Goal: Find specific page/section: Find specific page/section

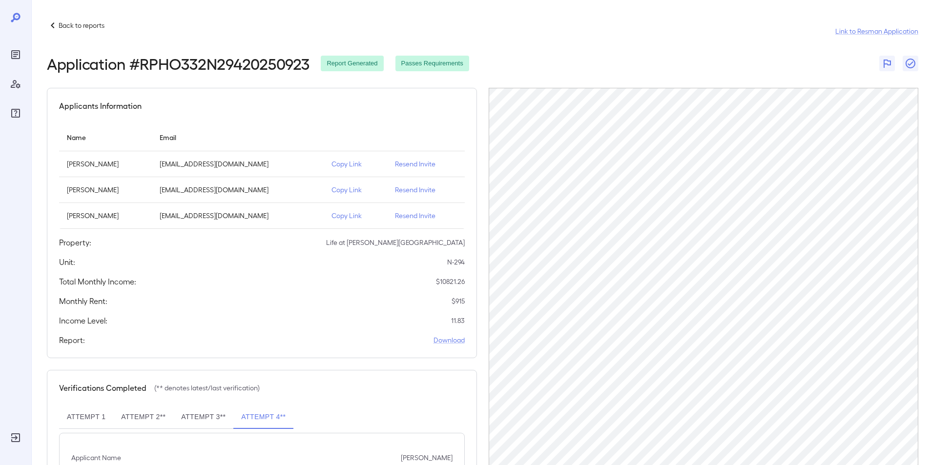
scroll to position [49, 0]
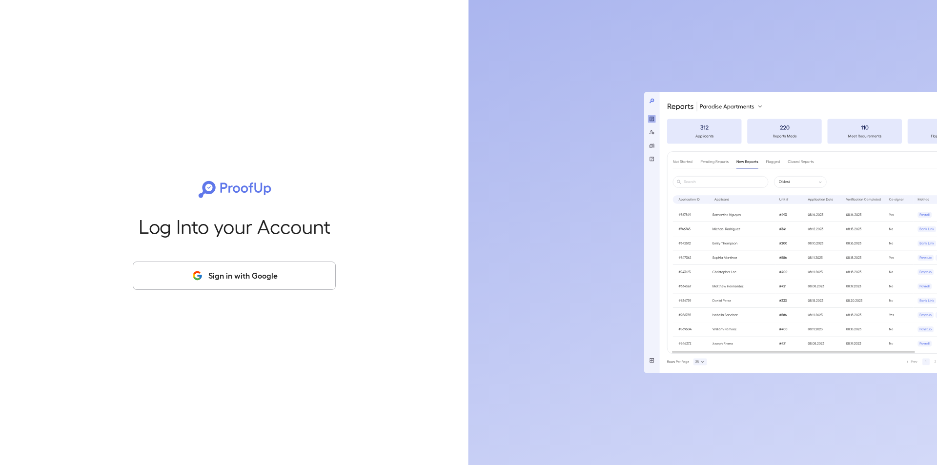
click at [231, 277] on button "Sign in with Google" at bounding box center [234, 276] width 203 height 28
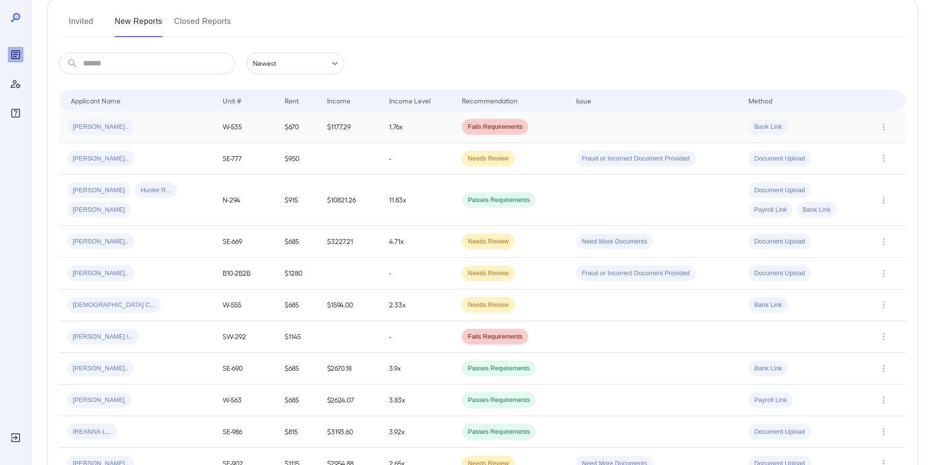
scroll to position [146, 0]
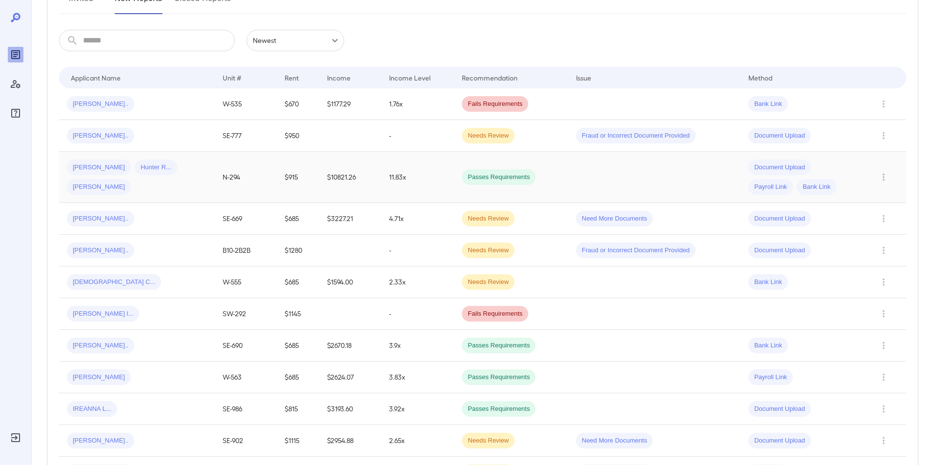
click at [135, 171] on div "Hunter R..." at bounding box center [156, 168] width 42 height 16
